Goal: Check status: Check status

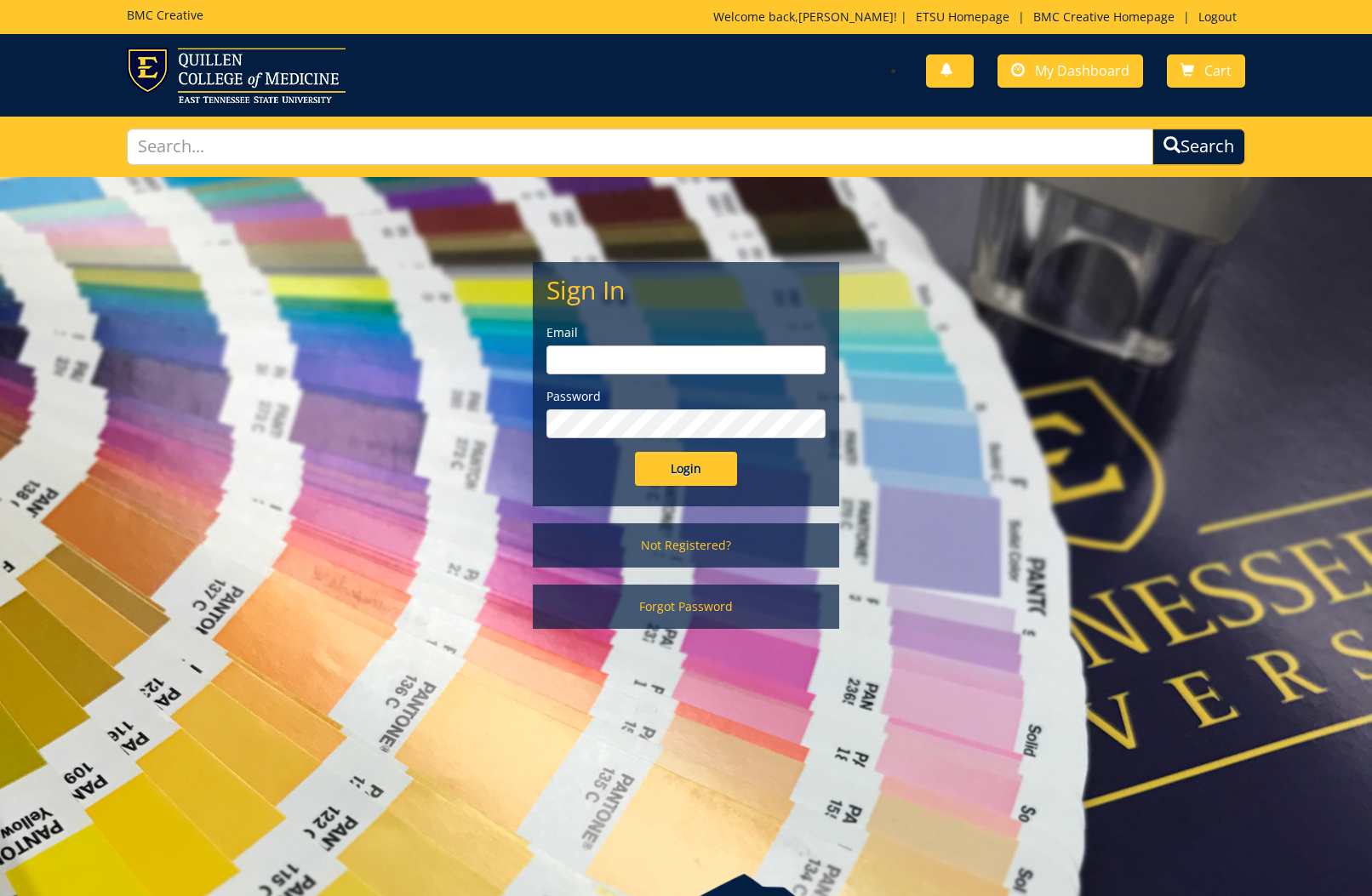
type input "tallentml@etsu.edu"
click at [698, 459] on input "Login" at bounding box center [686, 469] width 102 height 34
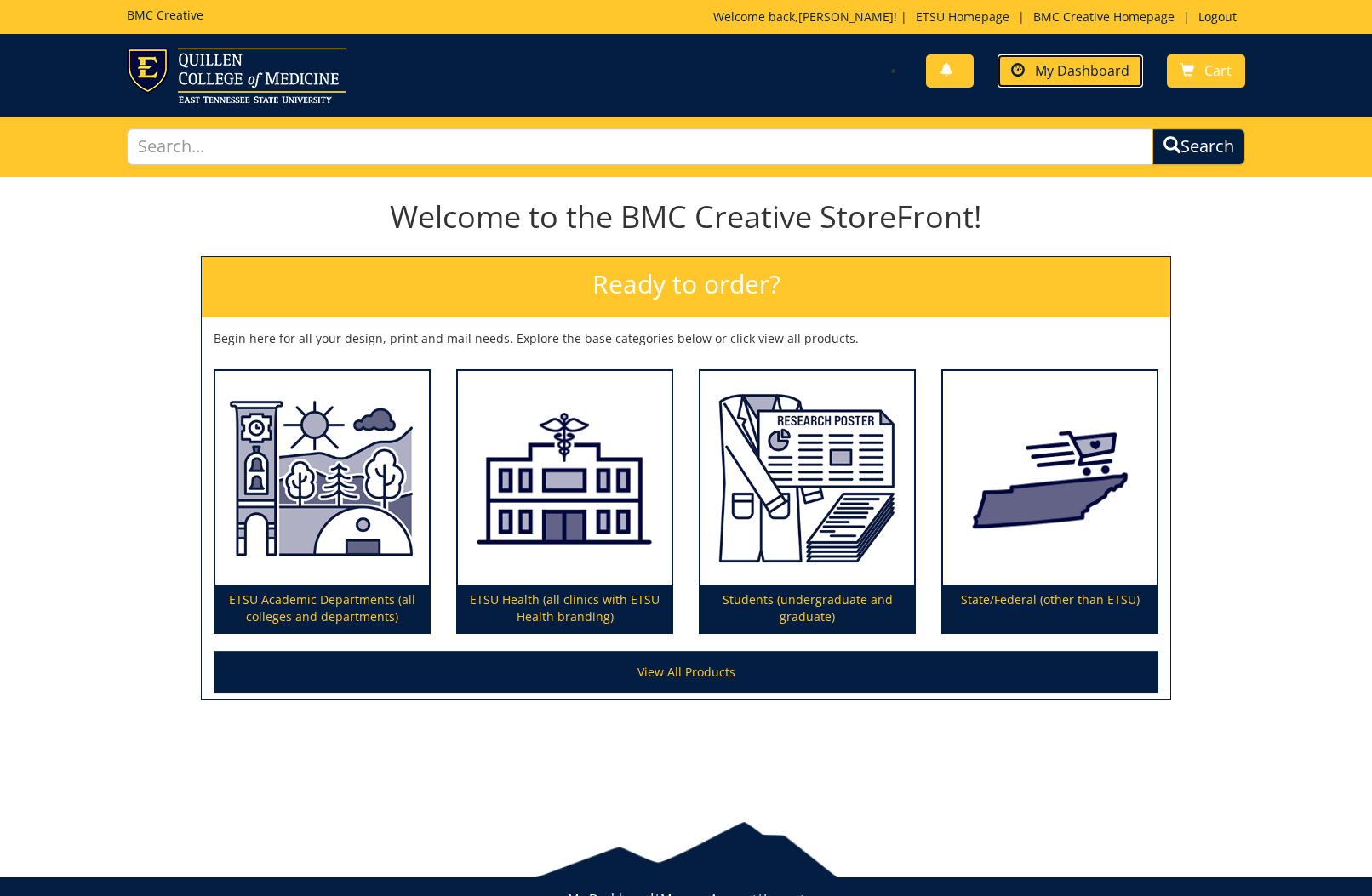
click at [1093, 63] on span "My Dashboard" at bounding box center [1082, 71] width 95 height 18
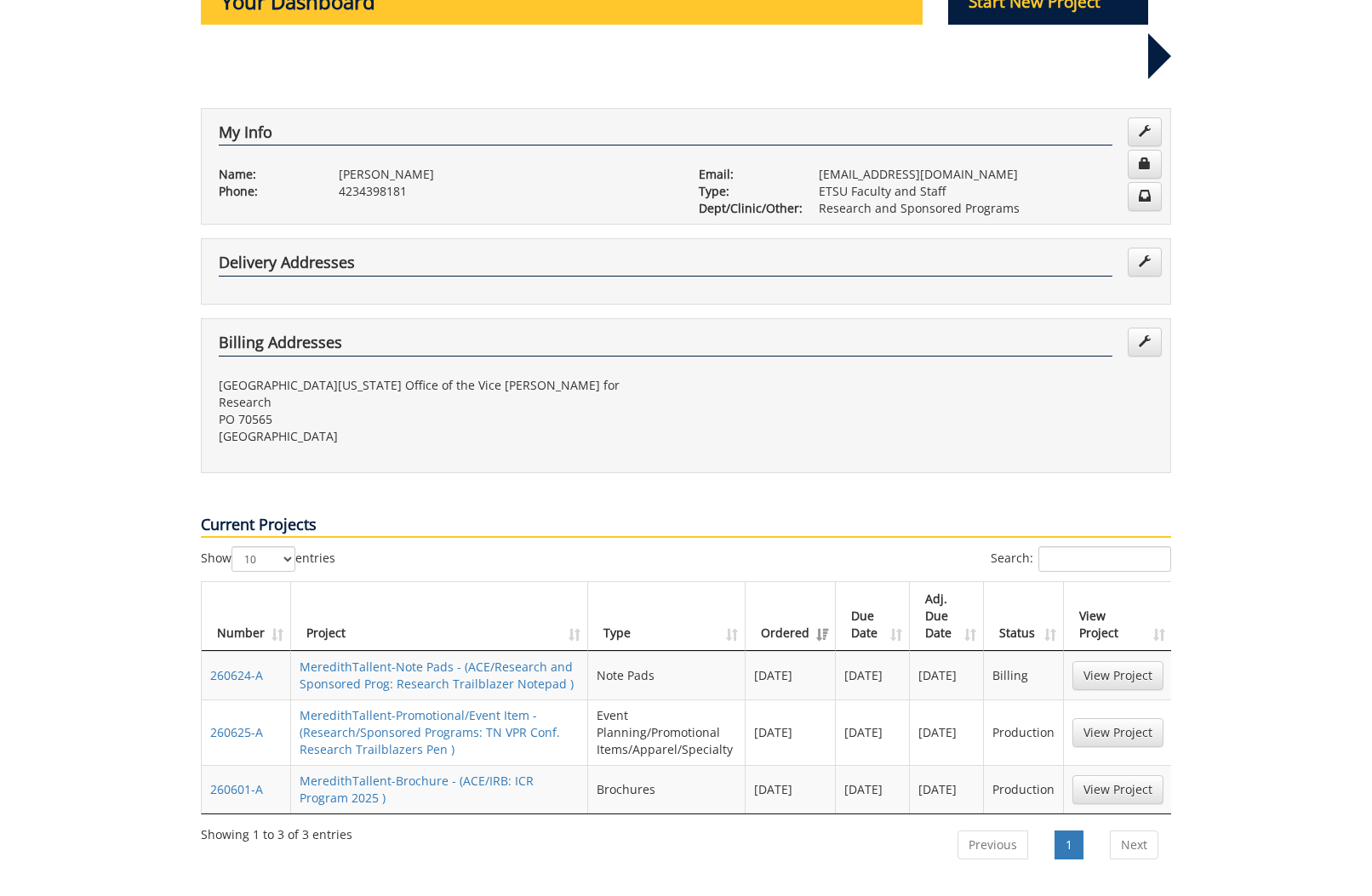
scroll to position [295, 0]
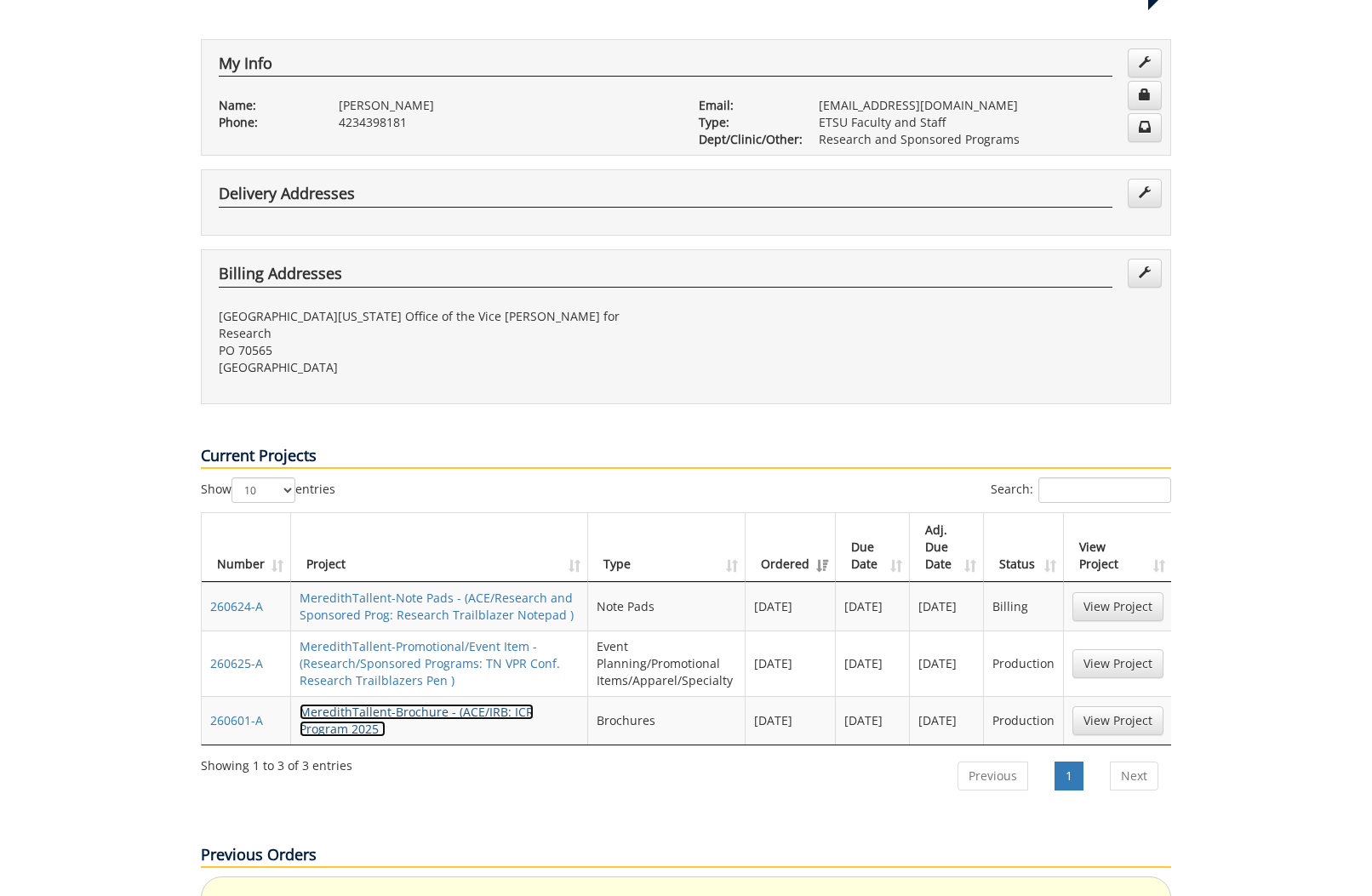
click at [455, 704] on link "MeredithTallent-Brochure - (ACE/IRB: ICR Program 2025 )" at bounding box center [416, 720] width 234 height 33
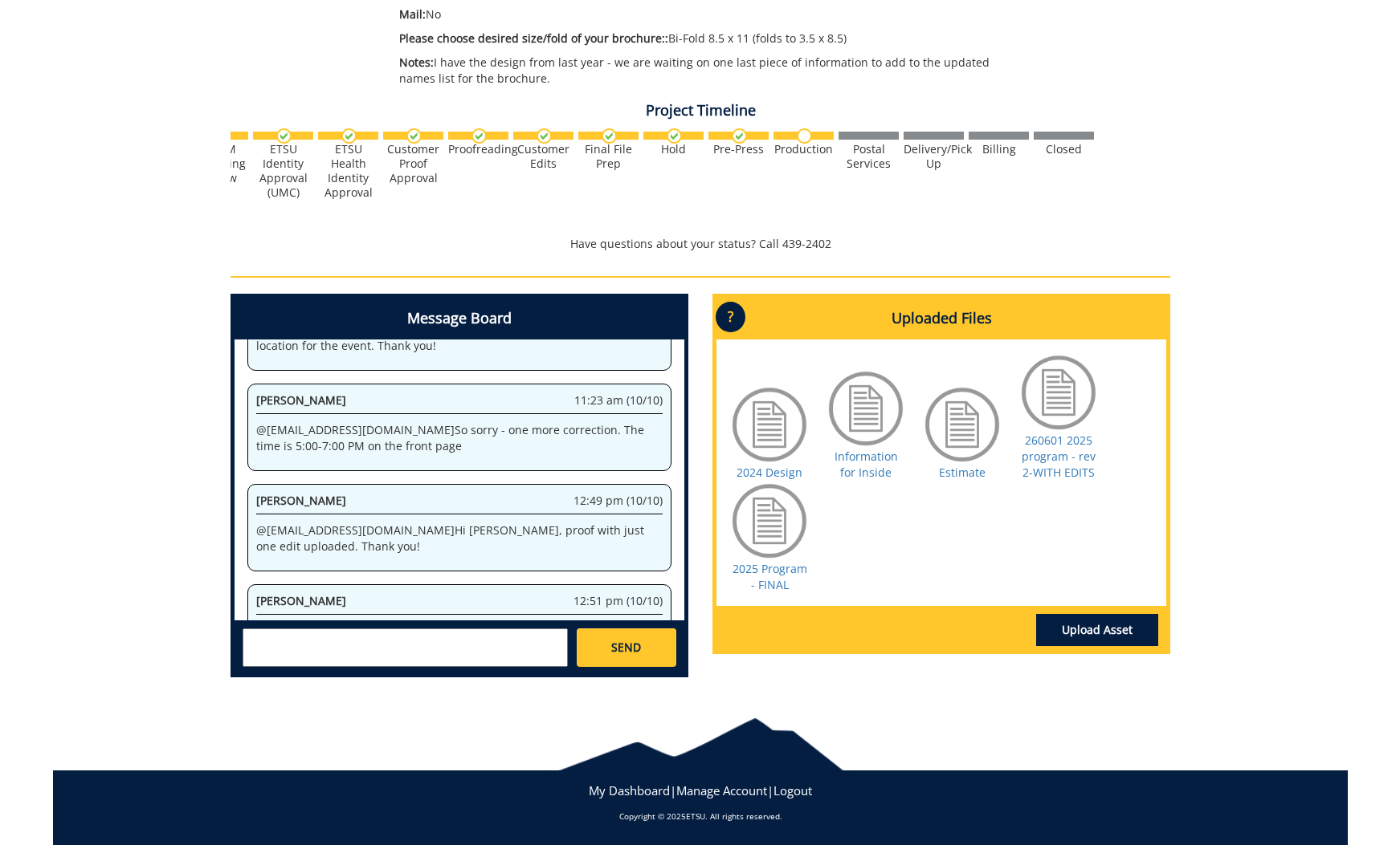
scroll to position [849, 0]
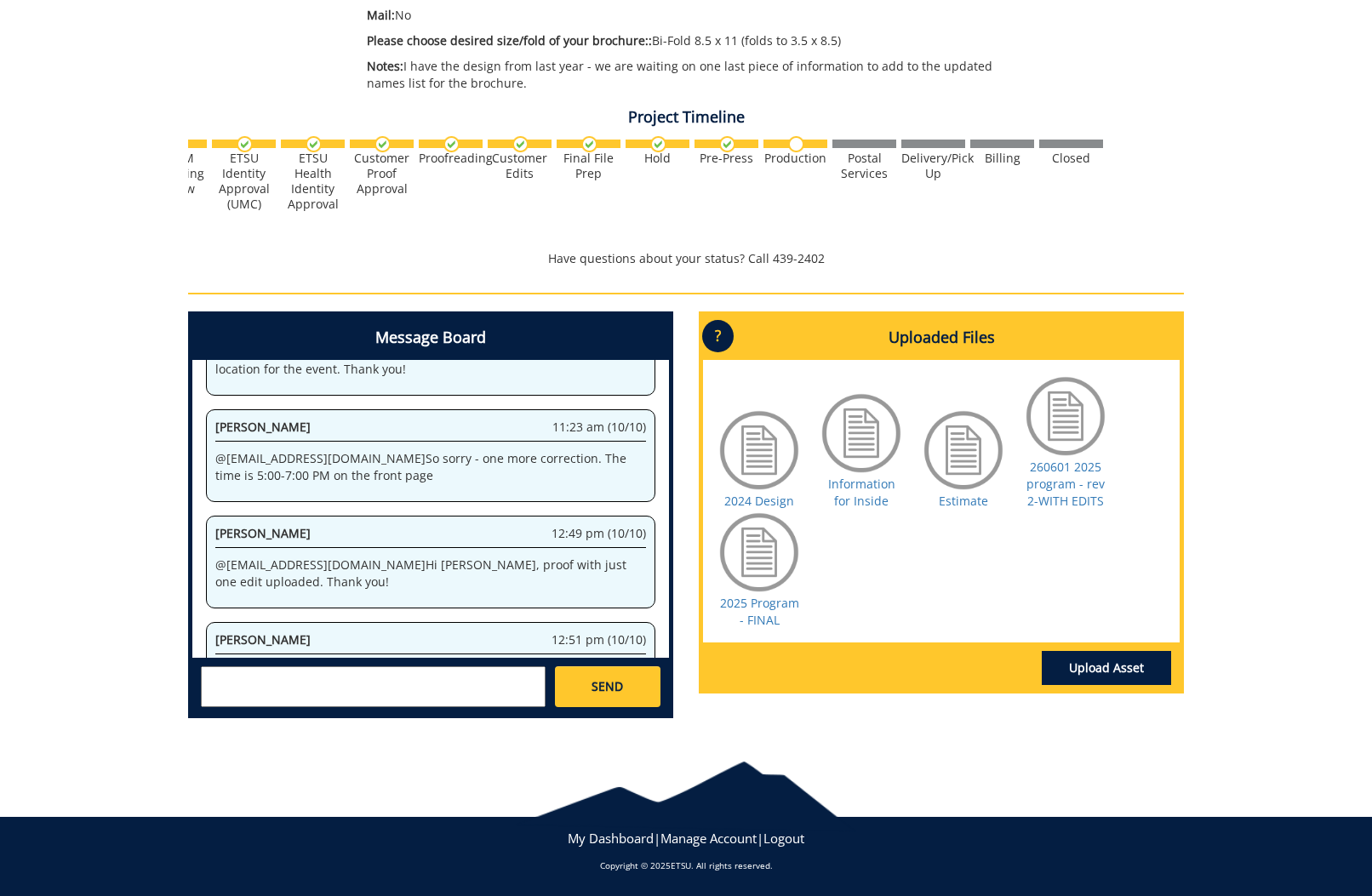
click at [1364, 214] on div "260601-A MeredithTallent-Brochure [ACE/IRB: ICR Program 2025] Estimate Approver…" at bounding box center [686, 213] width 1372 height 1040
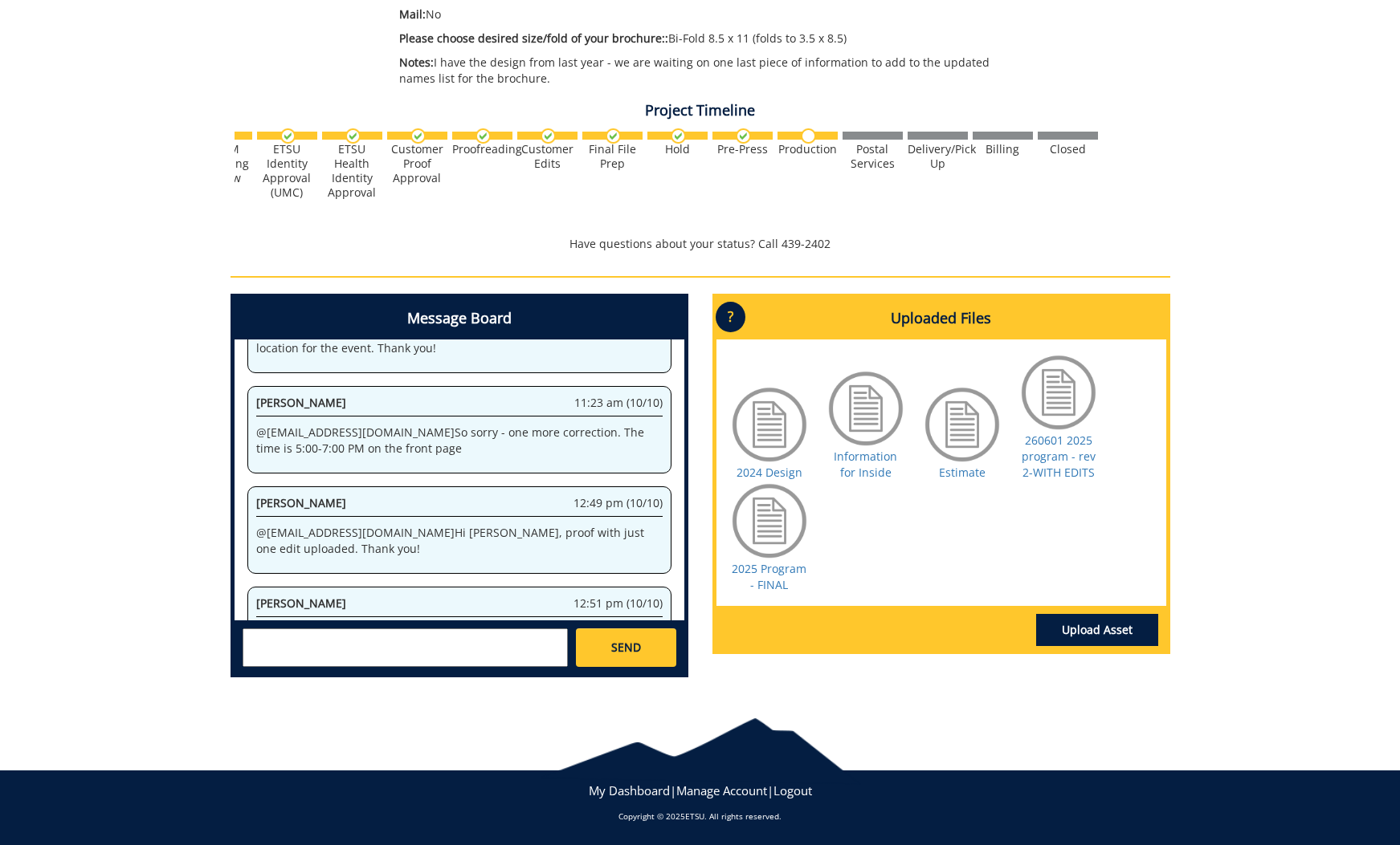
scroll to position [852, 0]
